Goal: Information Seeking & Learning: Check status

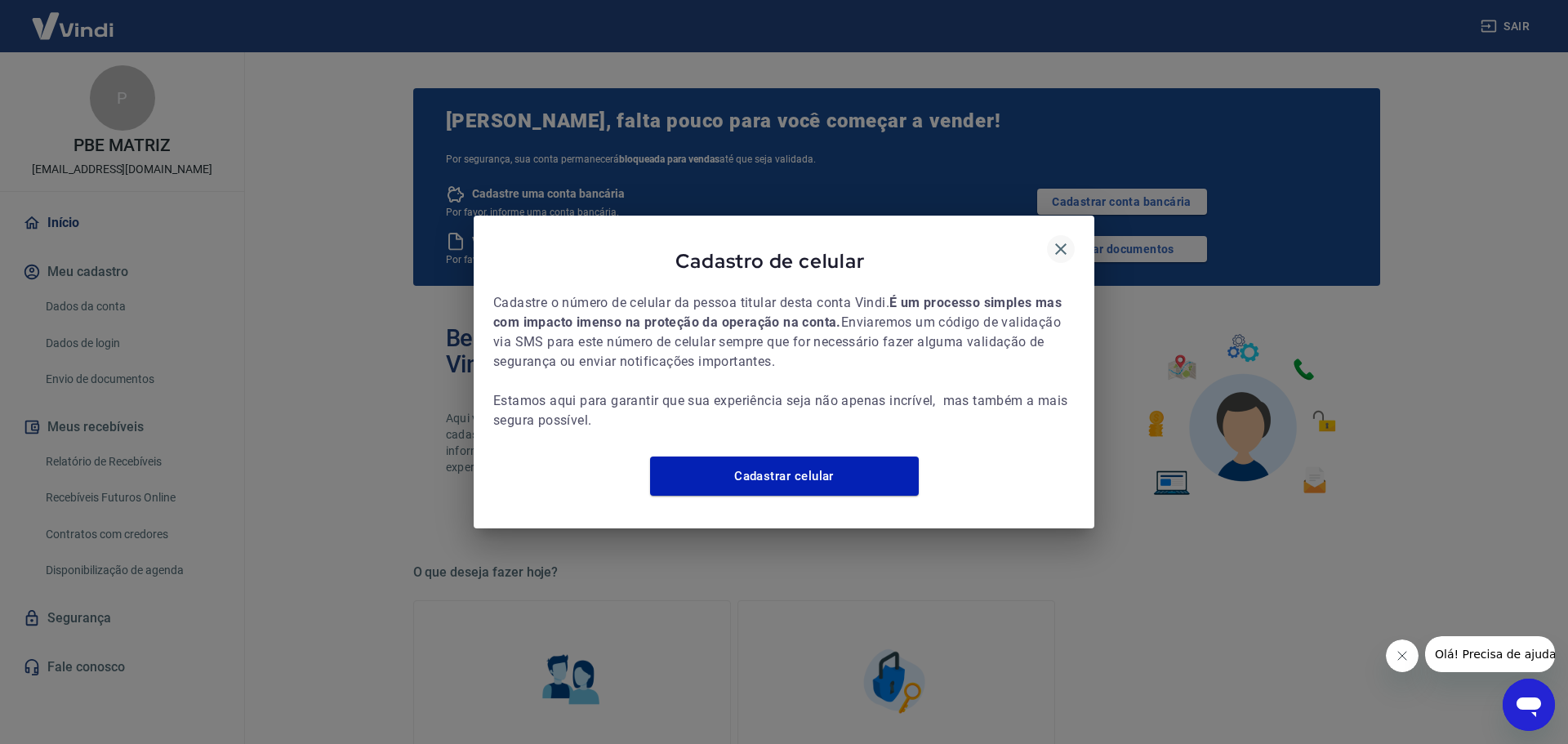
click at [1059, 246] on icon "button" at bounding box center [1060, 248] width 20 height 20
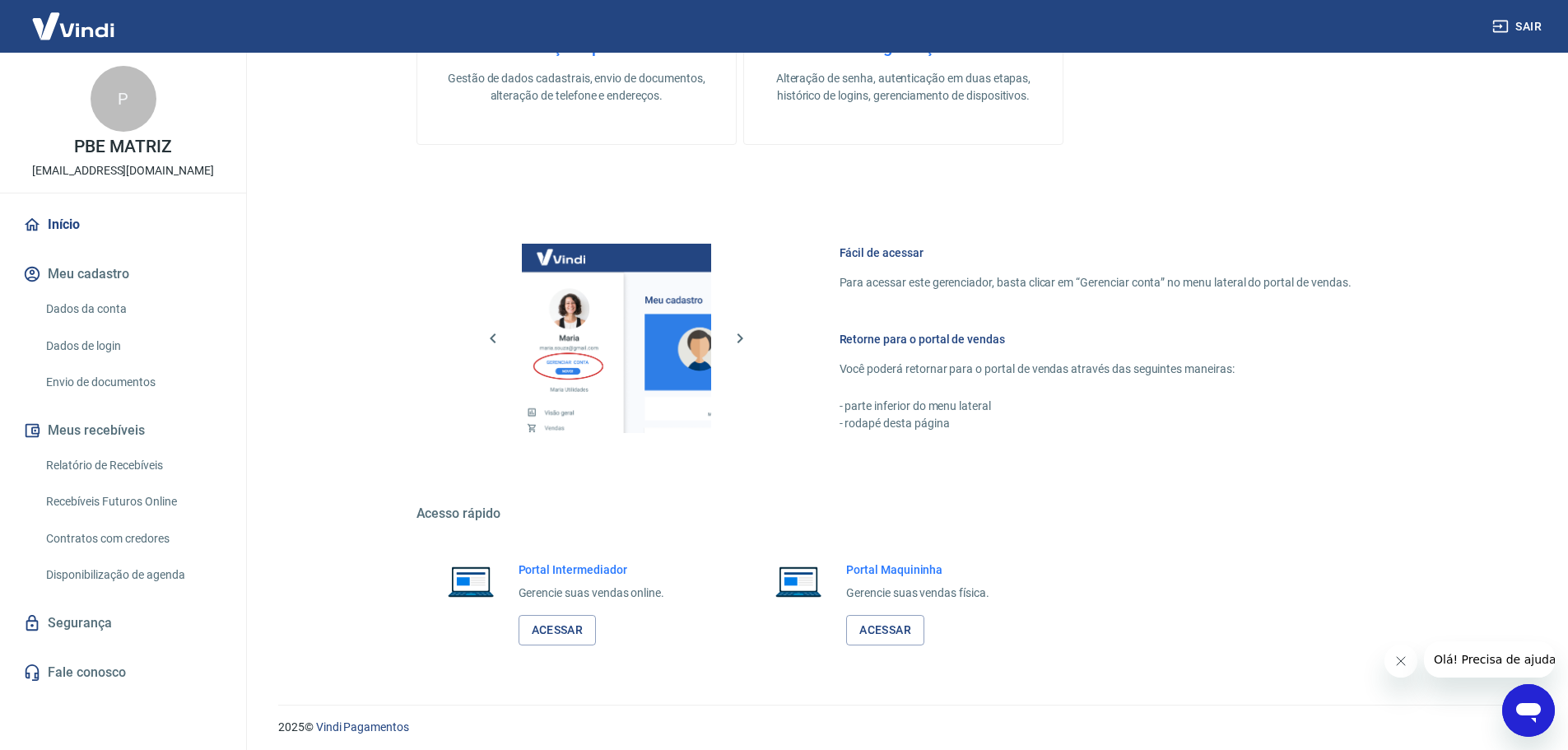
scroll to position [736, 0]
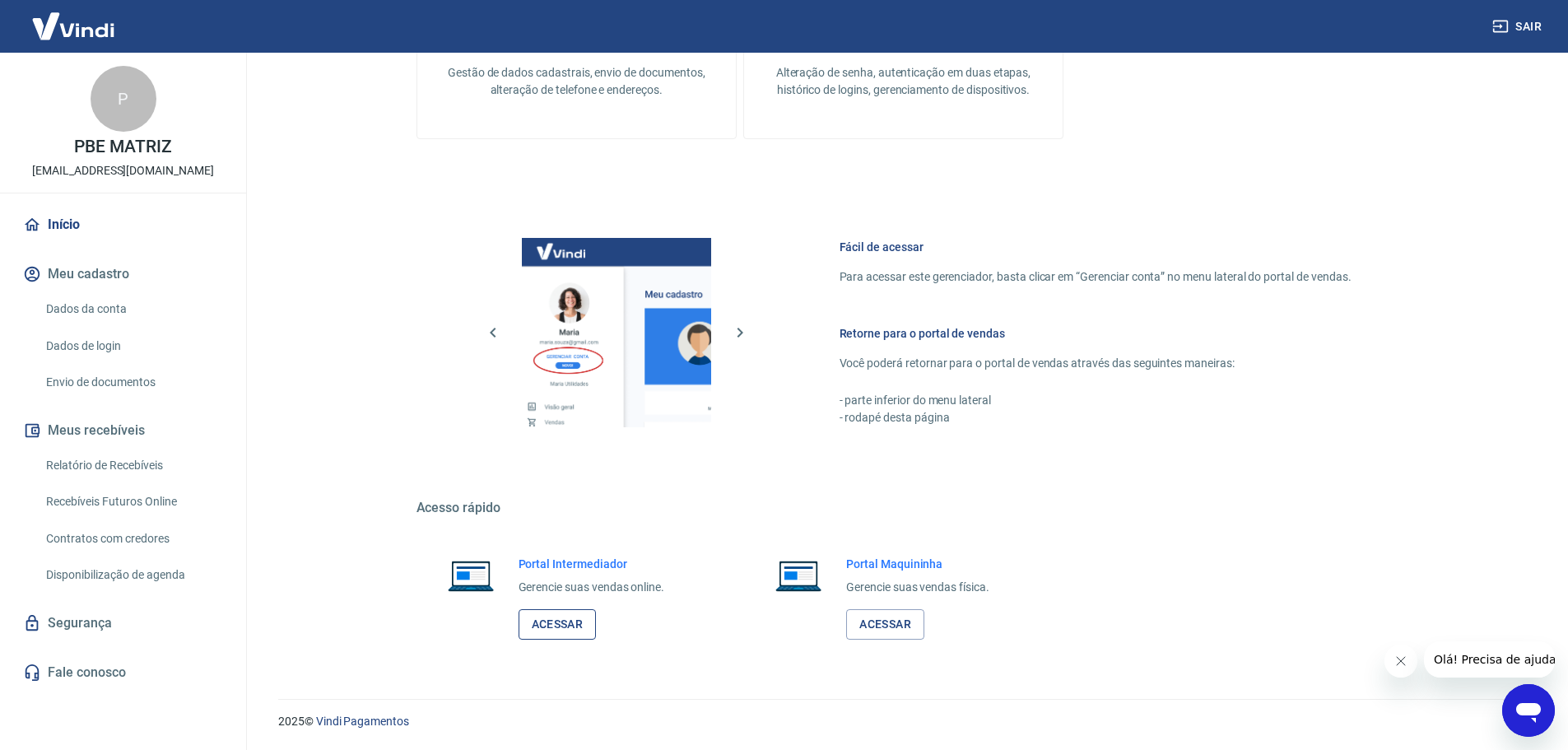
click at [559, 630] on link "Acessar" at bounding box center [558, 624] width 78 height 30
click at [560, 619] on link "Acessar" at bounding box center [558, 624] width 78 height 30
click at [892, 642] on div "Portal Maquininha Gerencie suas vendas física. Acessar" at bounding box center [903, 598] width 319 height 124
click at [893, 625] on link "Acessar" at bounding box center [885, 624] width 78 height 30
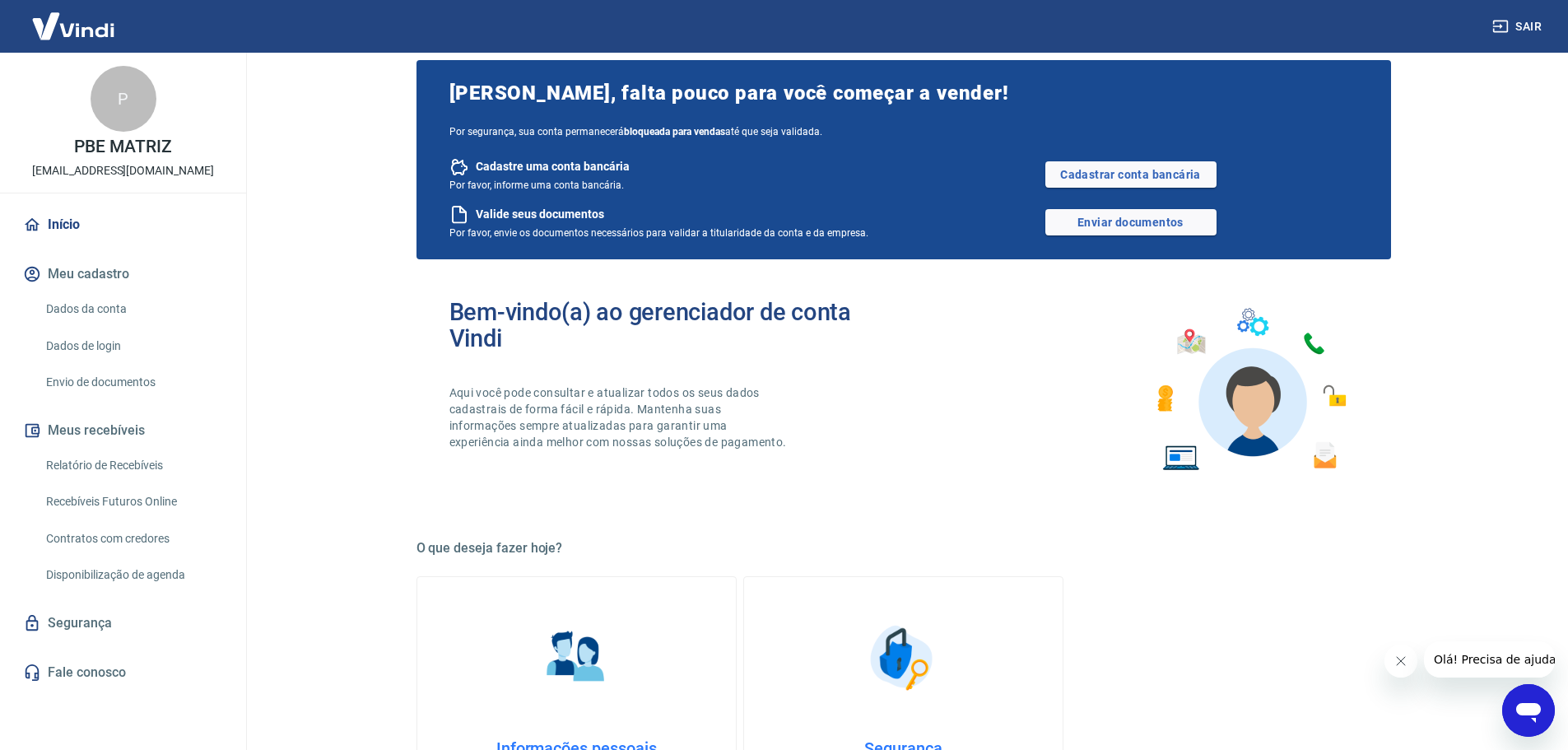
scroll to position [0, 0]
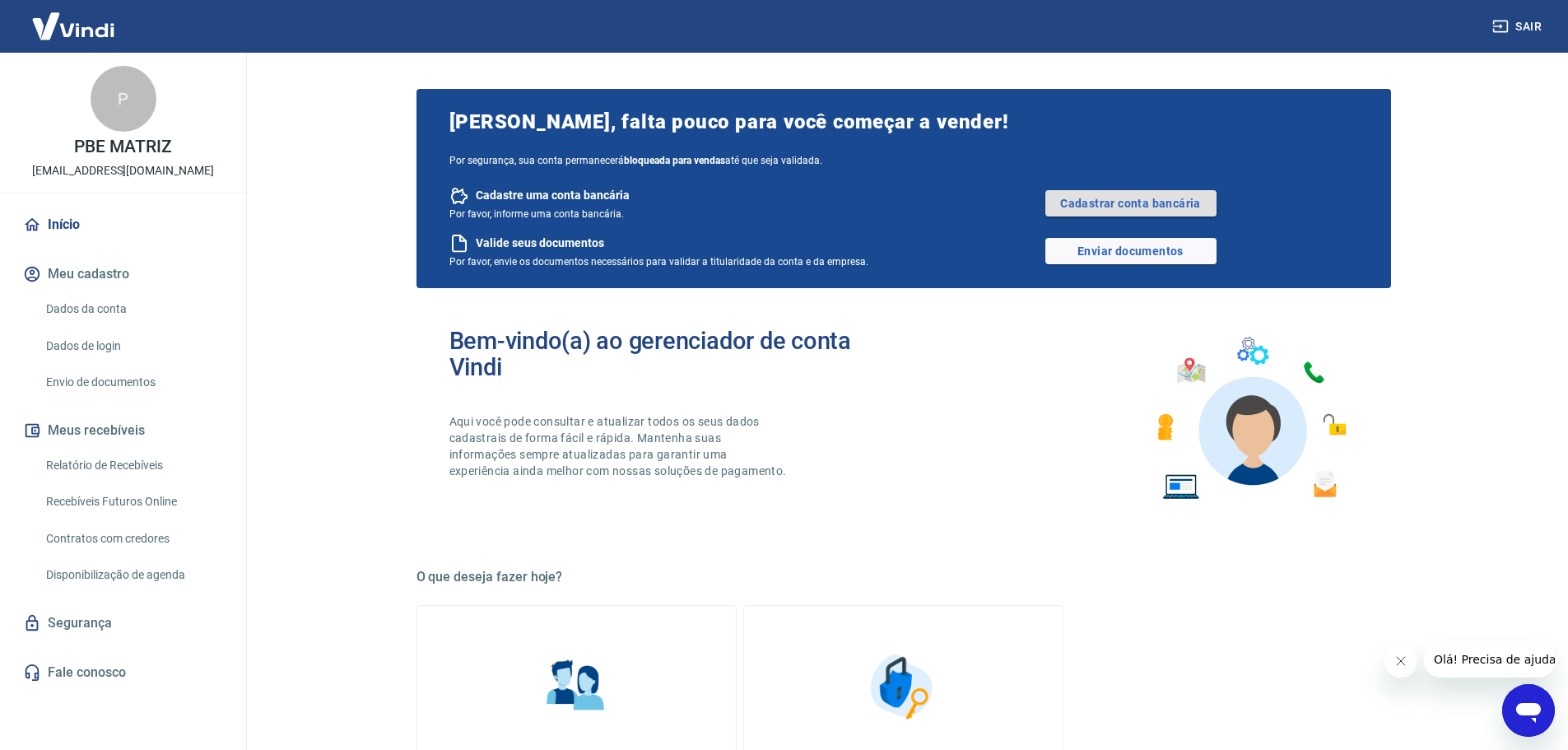
click at [1177, 196] on link "Cadastrar conta bancária" at bounding box center [1131, 204] width 171 height 27
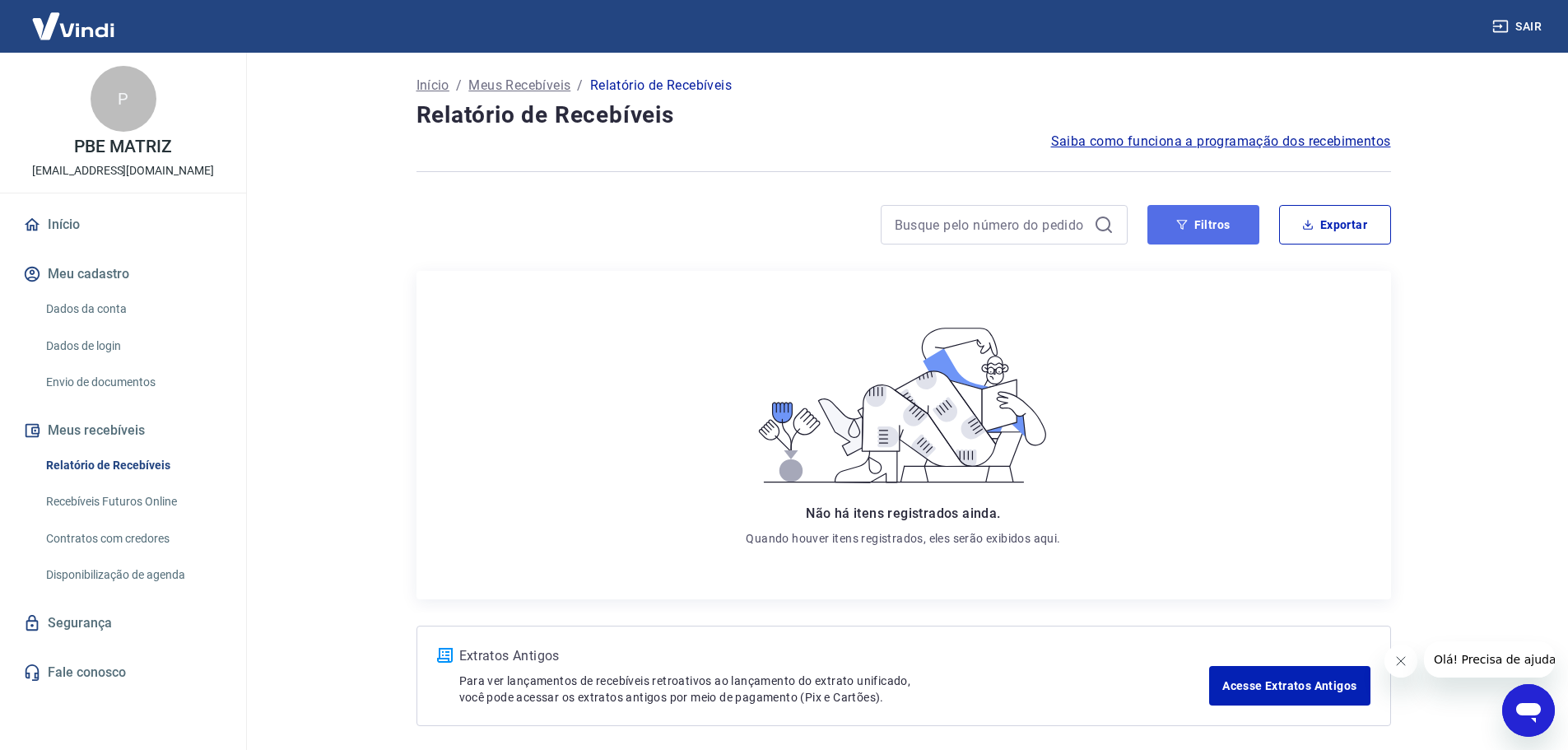
click at [1236, 222] on button "Filtros" at bounding box center [1204, 225] width 112 height 40
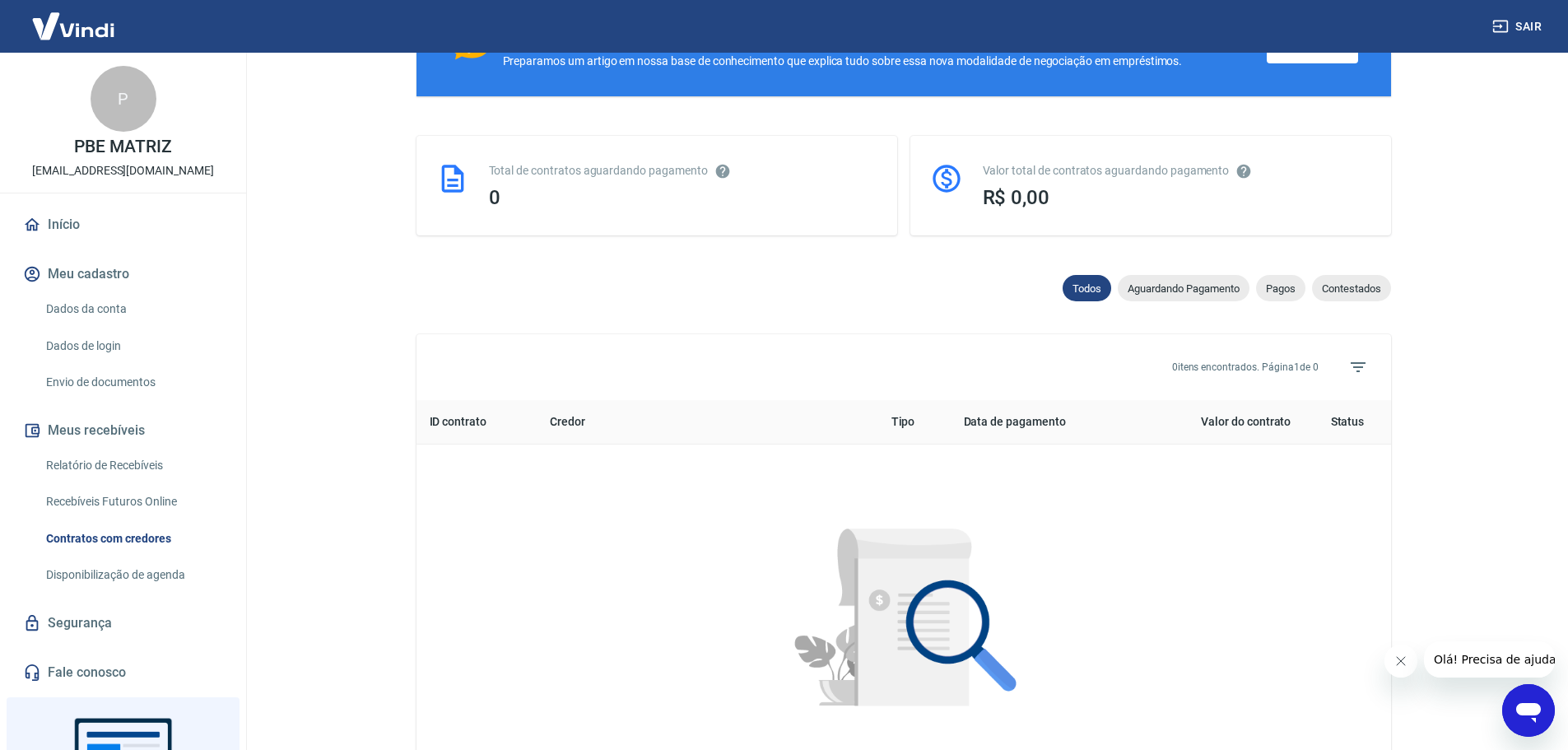
scroll to position [329, 0]
click at [1288, 301] on div "Pagos" at bounding box center [1281, 287] width 49 height 27
select select "paid"
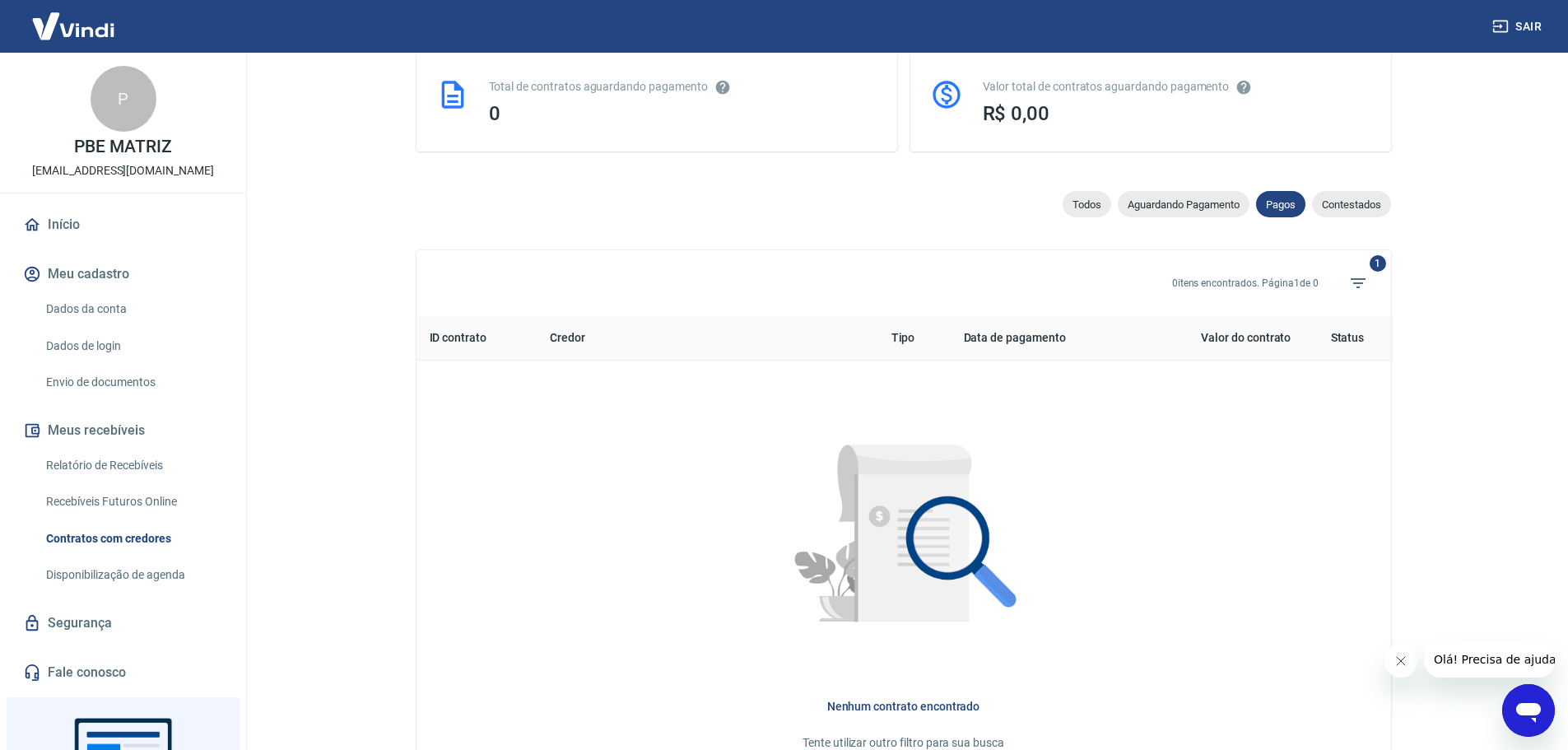
scroll to position [595, 0]
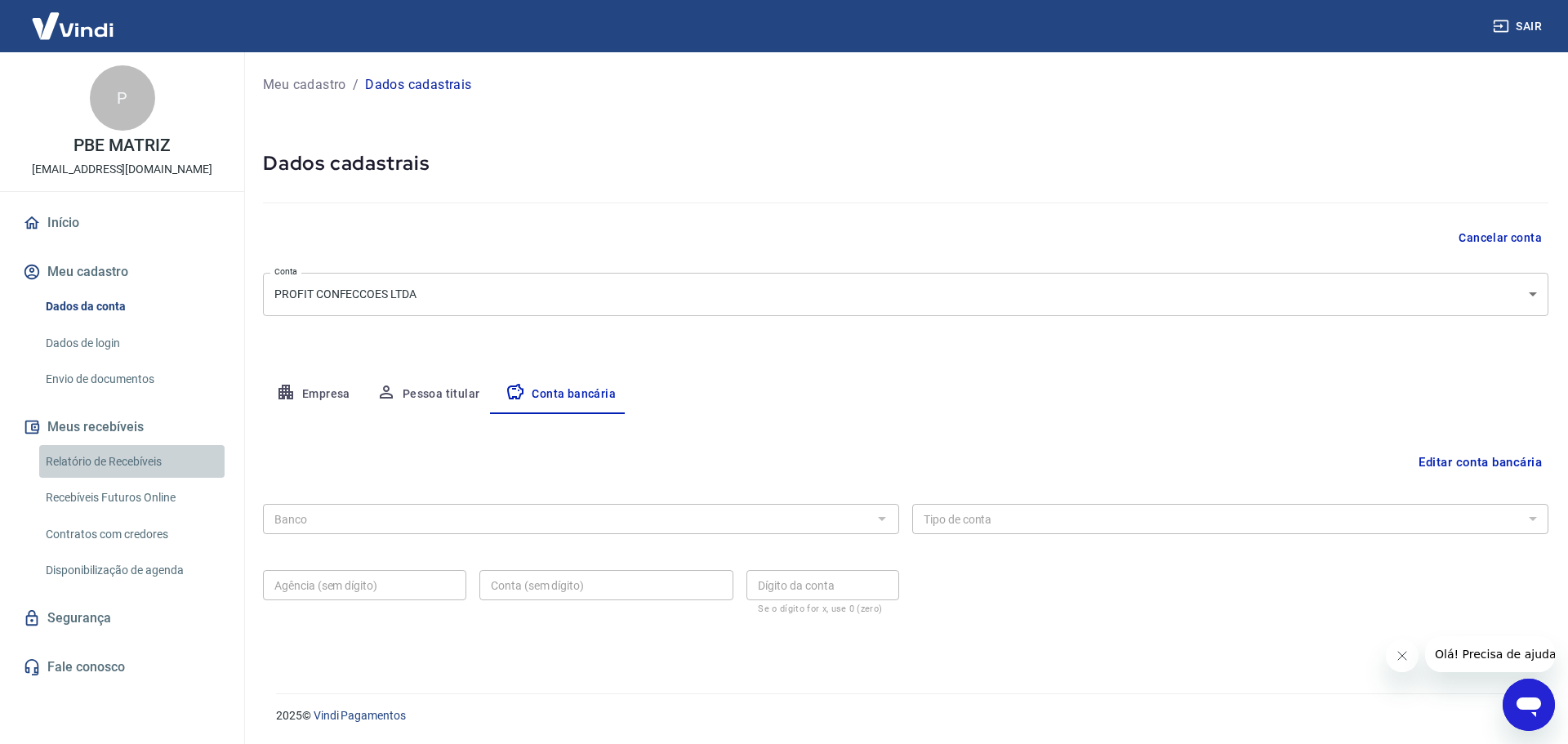
click at [143, 464] on link "Relatório de Recebíveis" at bounding box center [132, 461] width 185 height 33
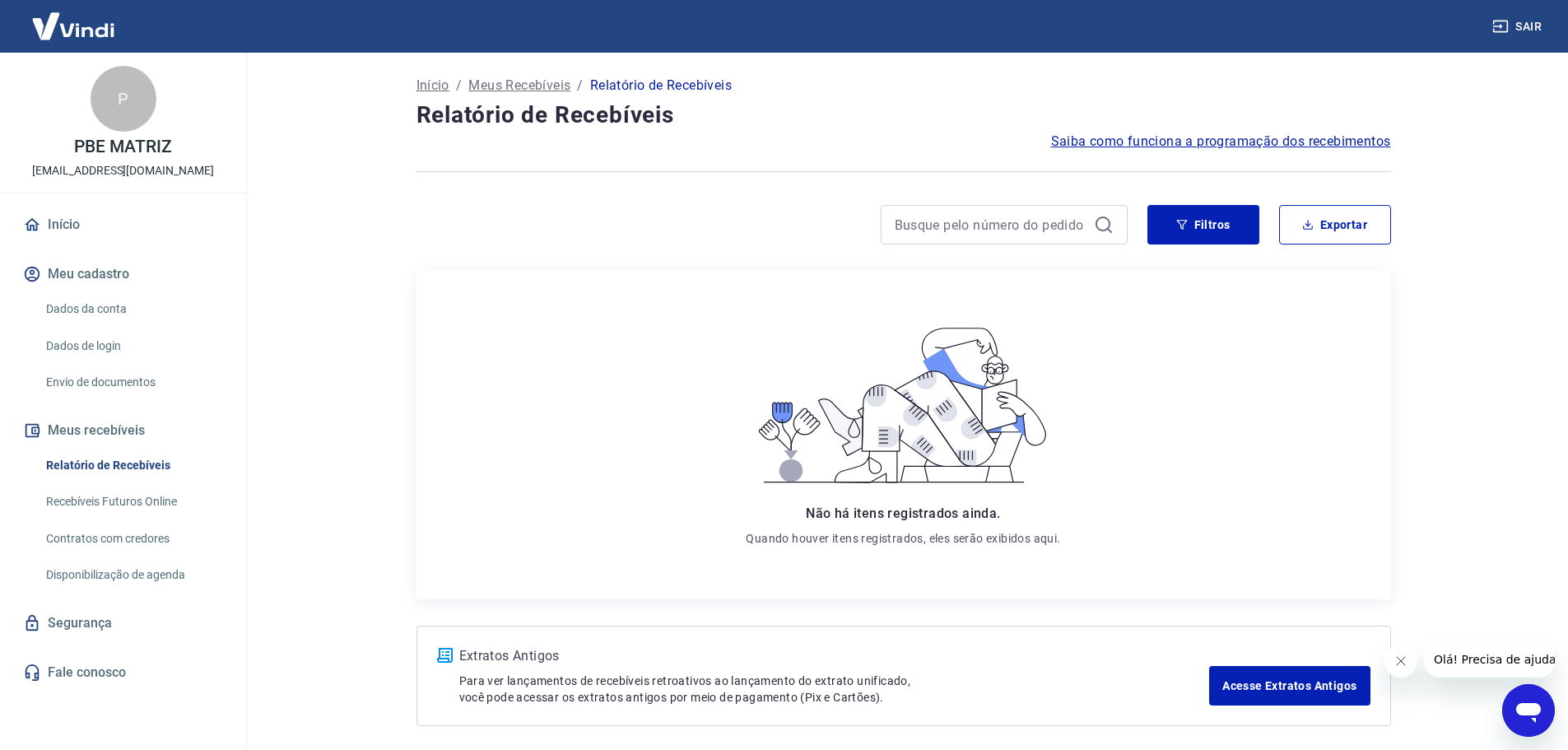
click at [130, 510] on link "Recebíveis Futuros Online" at bounding box center [133, 502] width 186 height 33
click at [1163, 230] on button "Filtros" at bounding box center [1204, 225] width 112 height 40
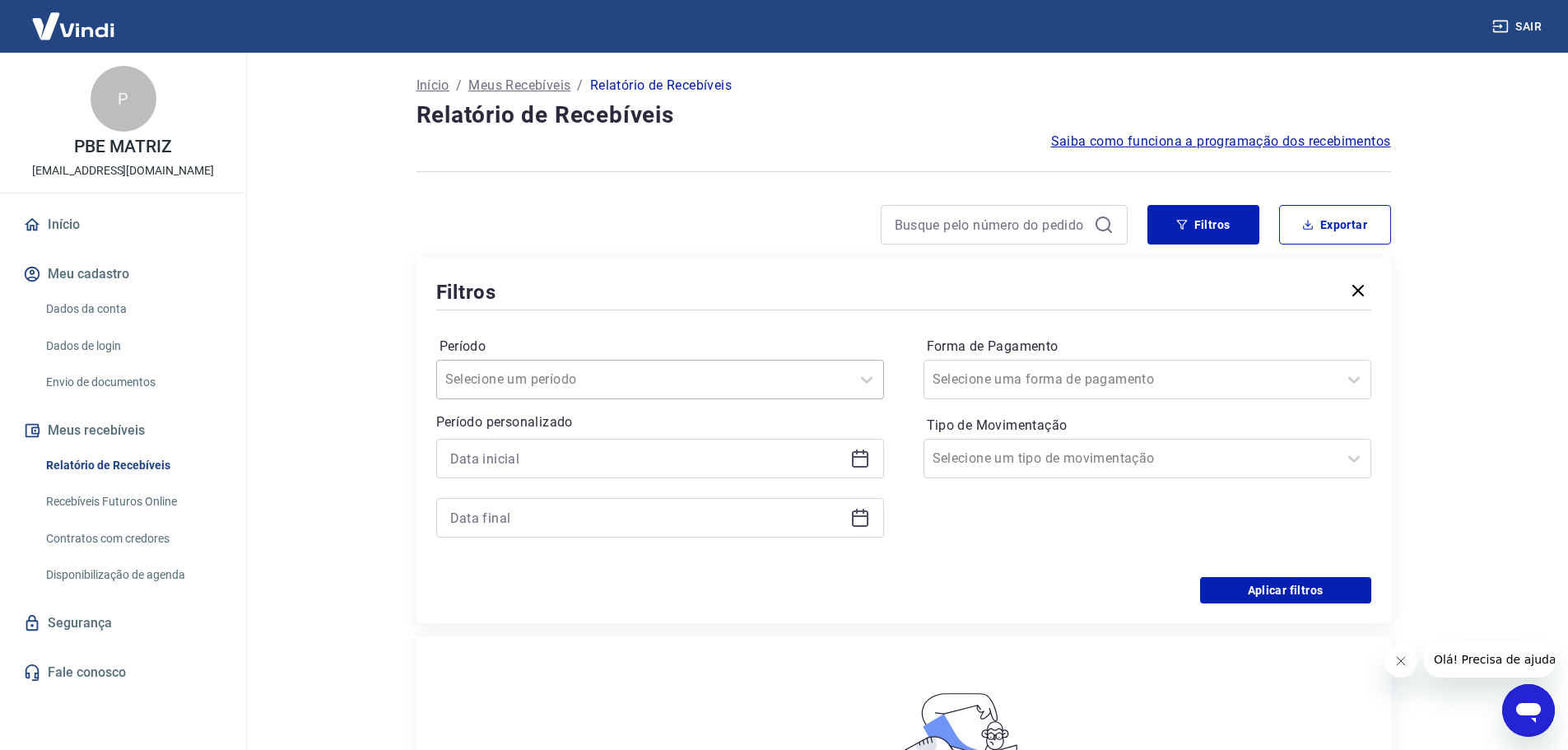
click at [577, 385] on input "Período" at bounding box center [528, 379] width 167 height 20
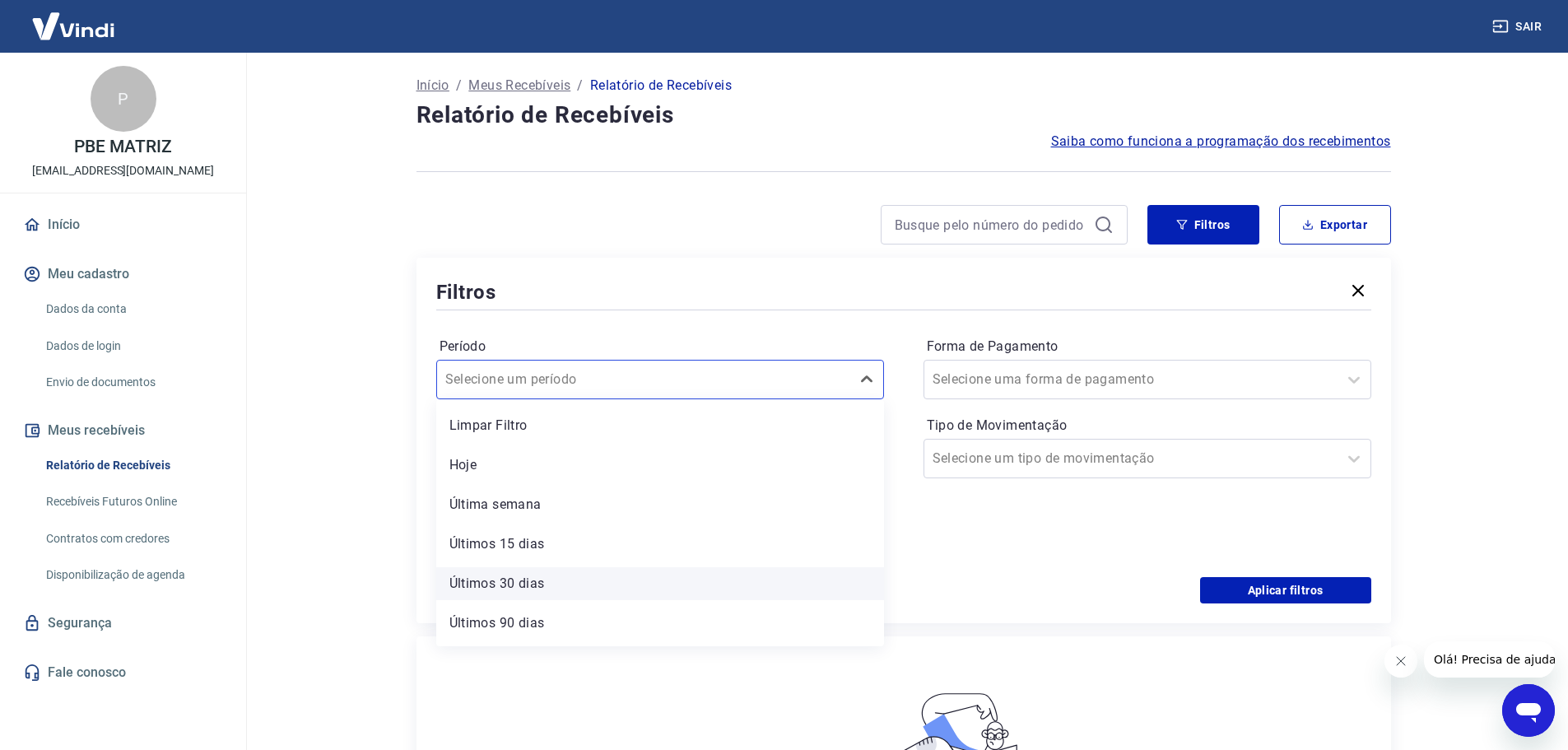
scroll to position [36, 0]
click at [539, 465] on div "Última semana" at bounding box center [659, 468] width 448 height 33
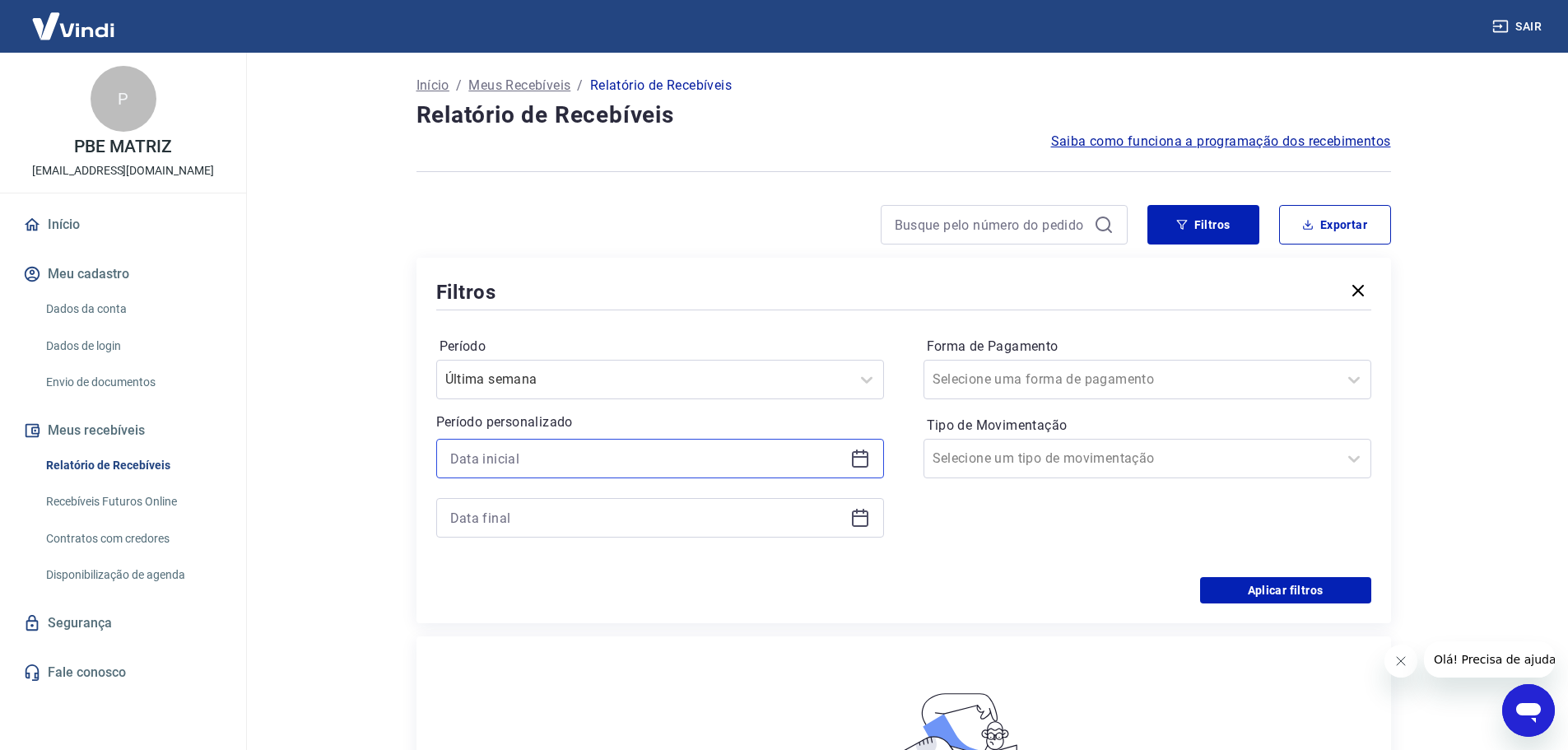
click at [705, 464] on input at bounding box center [647, 459] width 394 height 25
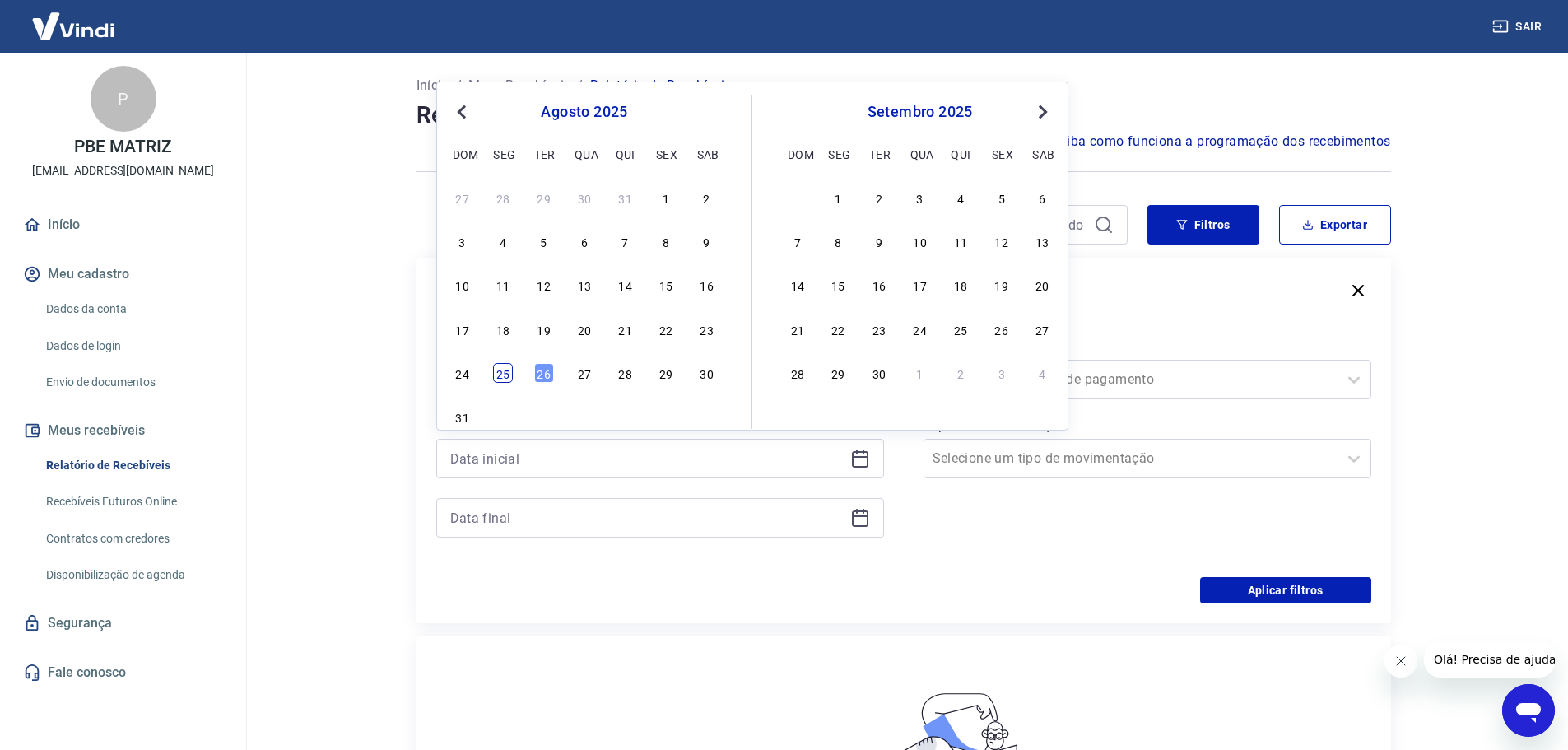
click at [510, 377] on div "25" at bounding box center [502, 373] width 20 height 20
type input "[DATE]"
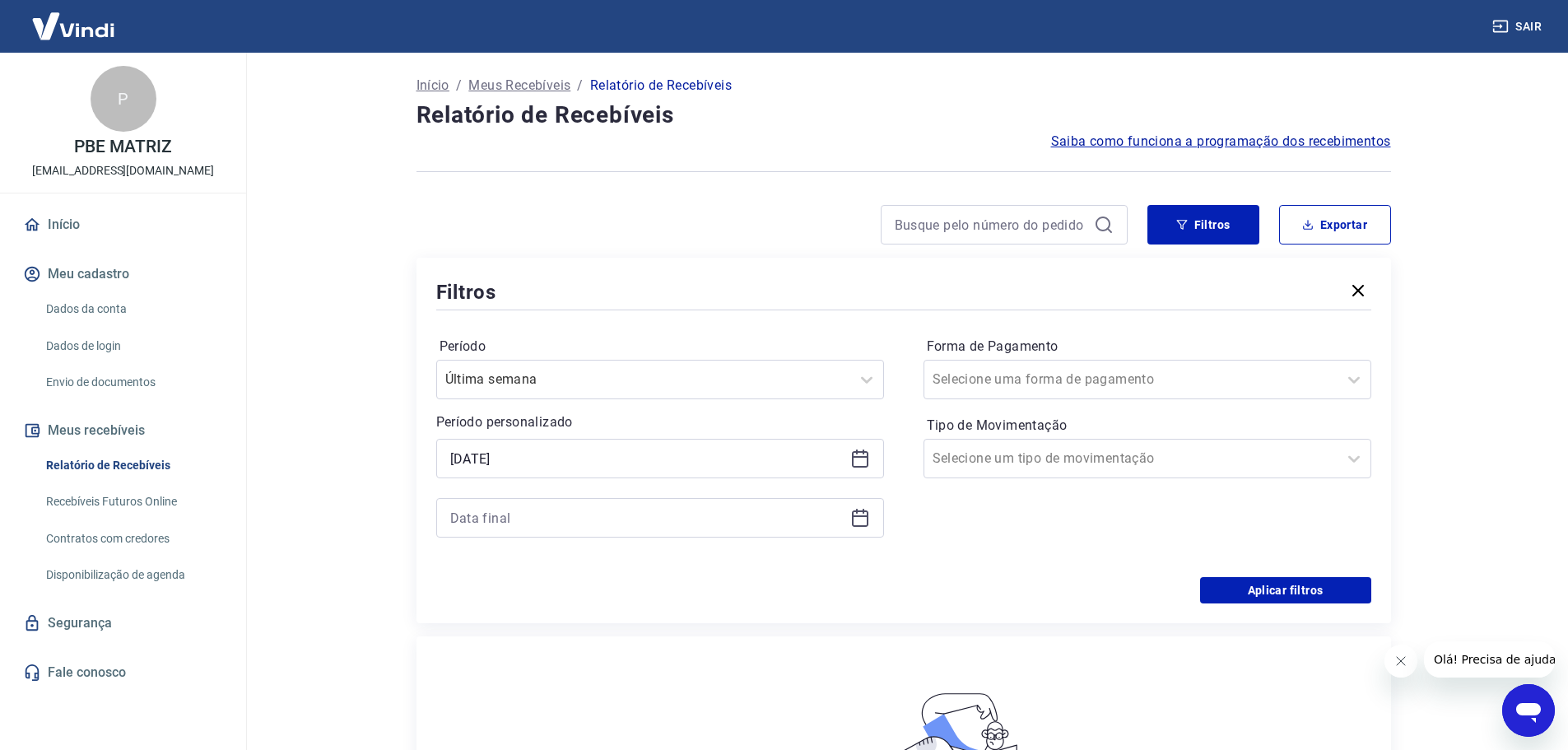
click at [851, 516] on icon at bounding box center [860, 518] width 20 height 20
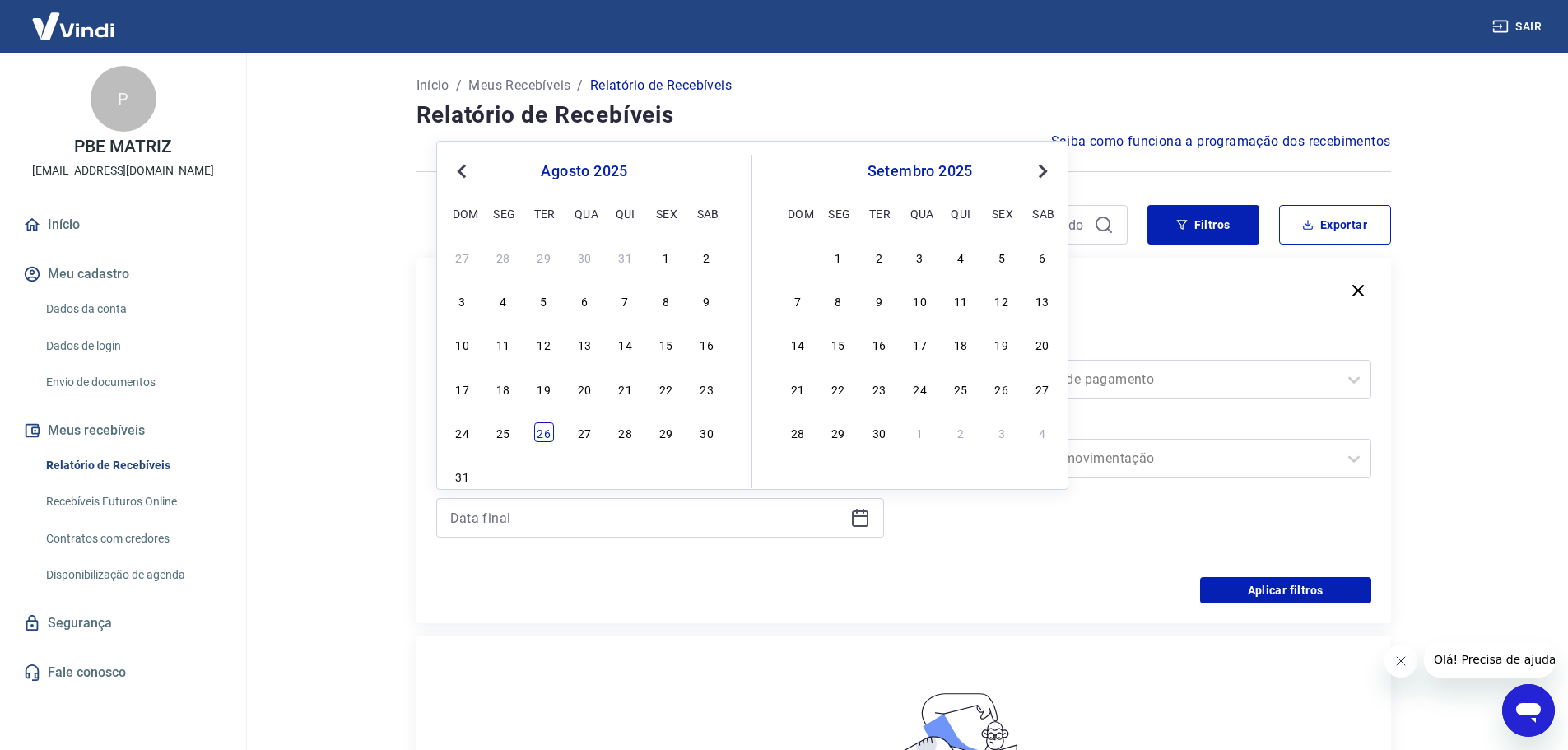
click at [548, 440] on div "26" at bounding box center [543, 432] width 20 height 20
type input "26/08/2025"
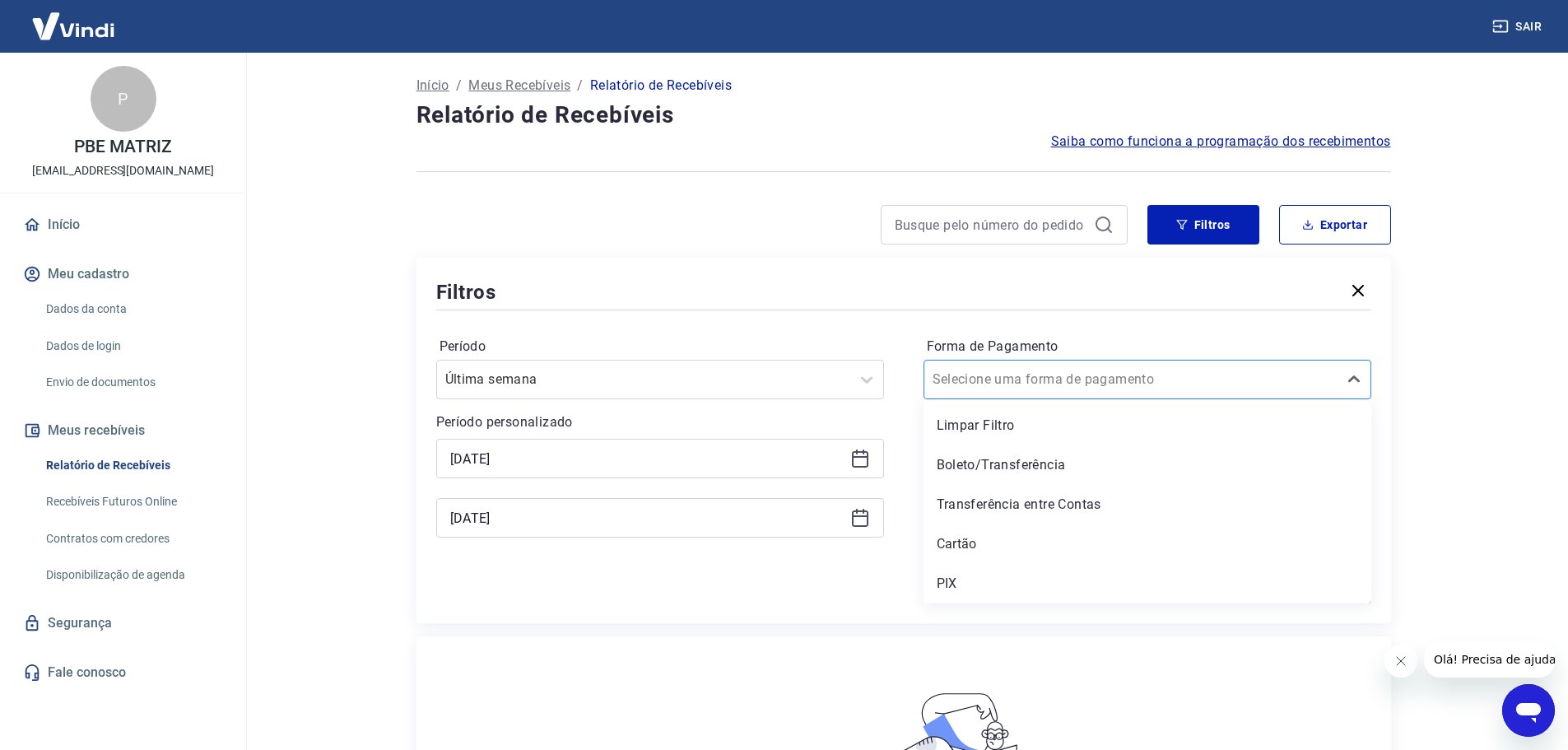
click at [1108, 384] on div at bounding box center [1130, 380] width 397 height 23
click at [1044, 457] on div "Boleto/Transferência" at bounding box center [1147, 464] width 448 height 33
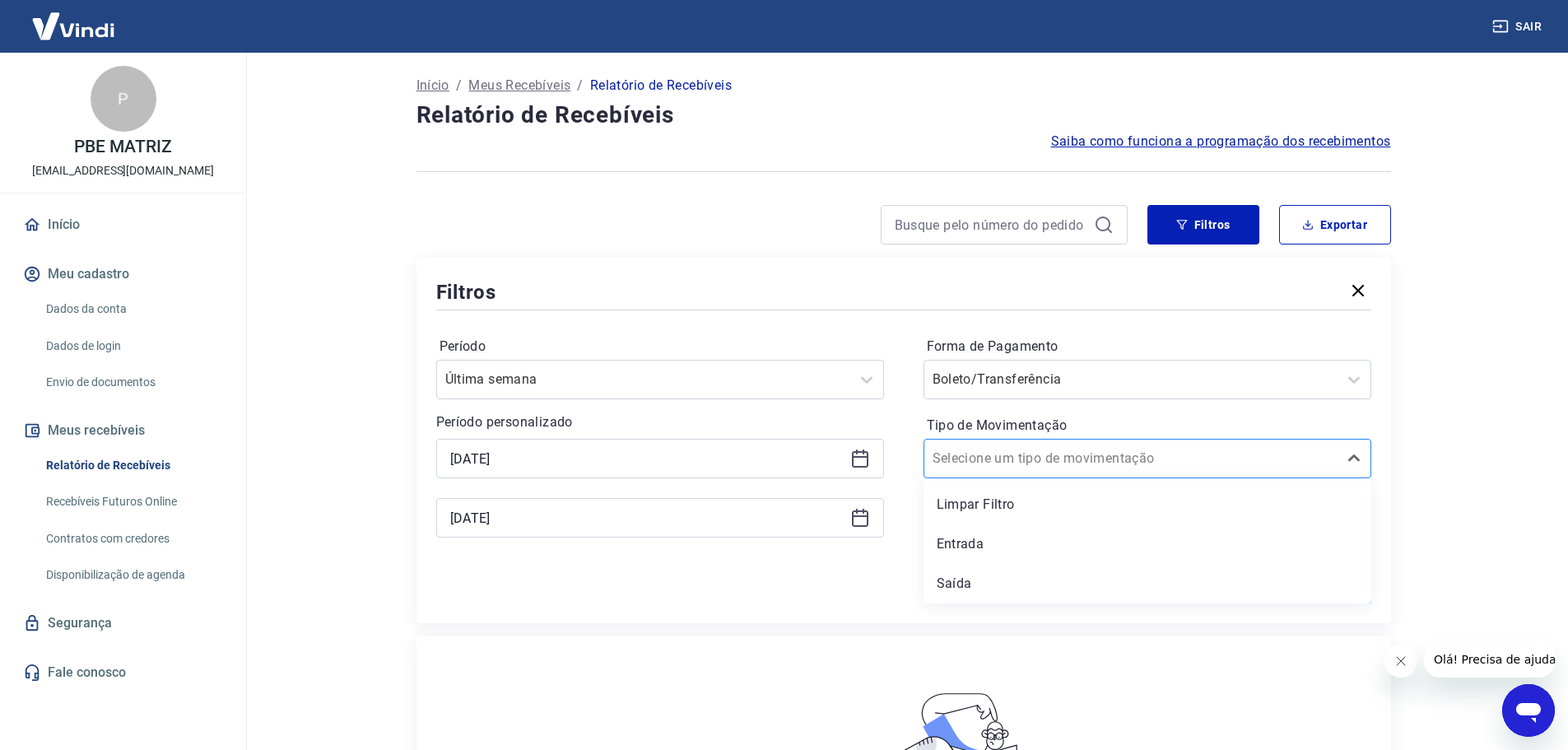
click at [1086, 459] on div at bounding box center [1130, 459] width 397 height 23
click at [986, 554] on div "Entrada" at bounding box center [1147, 544] width 448 height 33
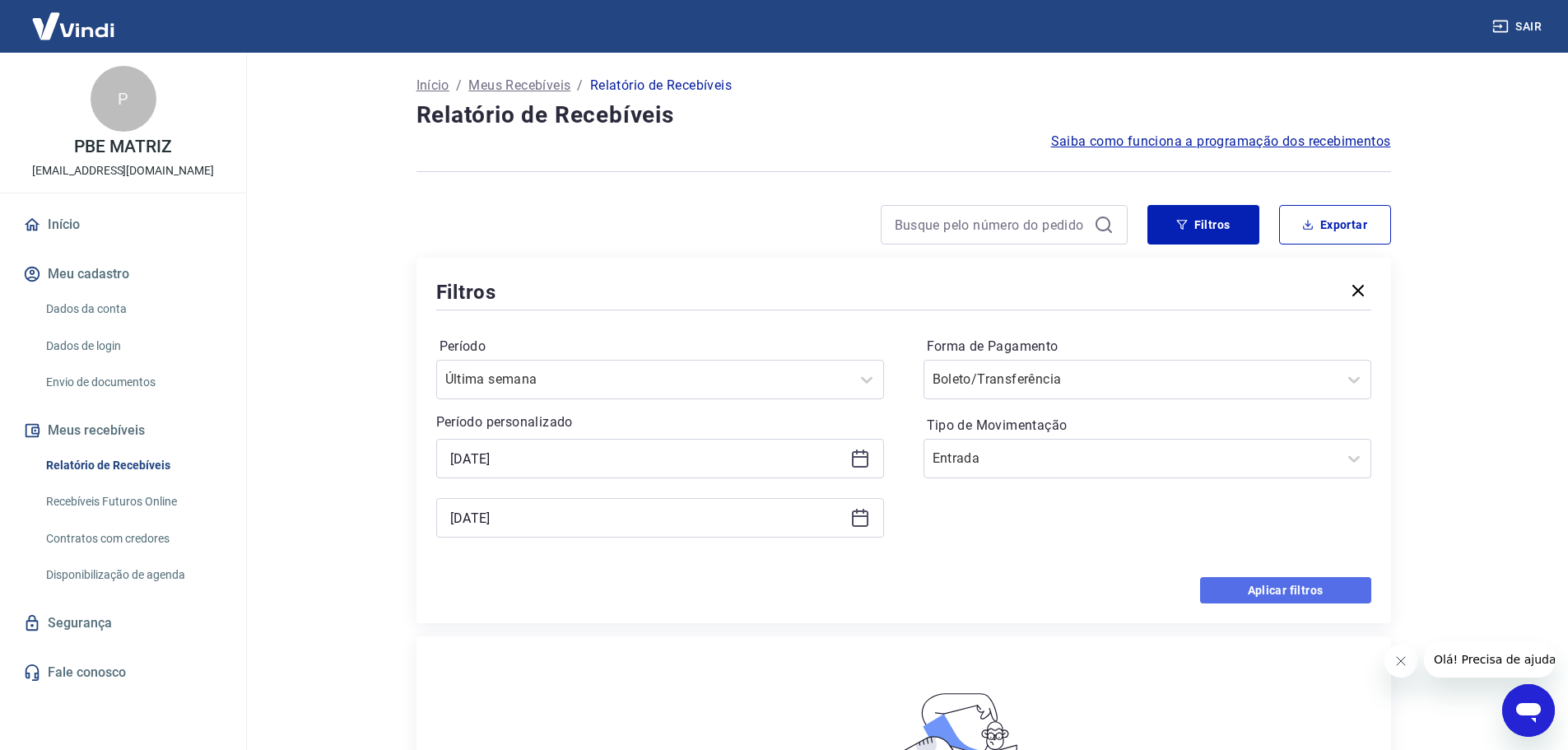
click at [1253, 582] on button "Aplicar filtros" at bounding box center [1285, 590] width 171 height 27
